Goal: Information Seeking & Learning: Check status

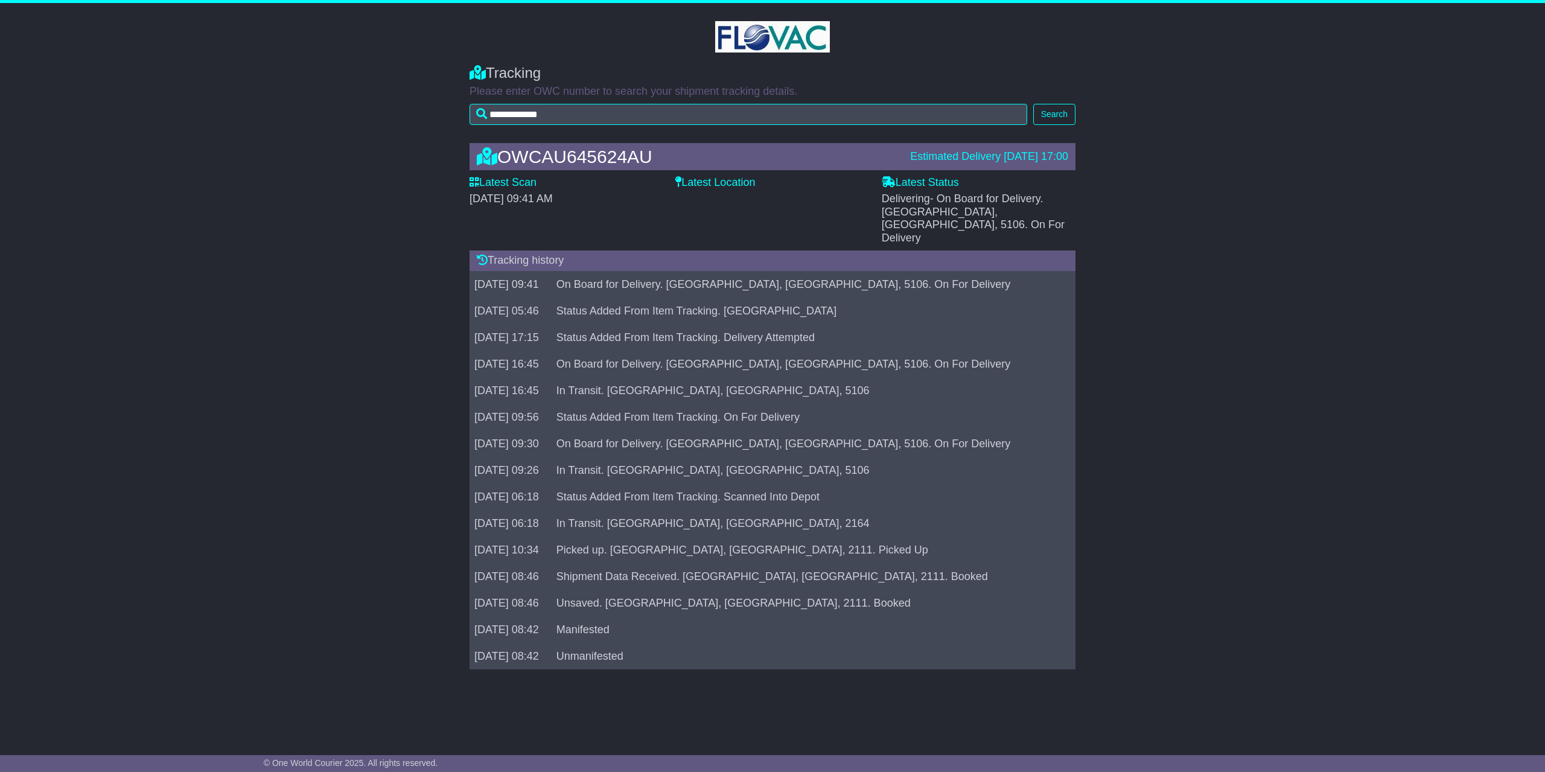
click at [1067, 351] on td at bounding box center [1069, 364] width 11 height 27
